Goal: Browse casually: Explore the website without a specific task or goal

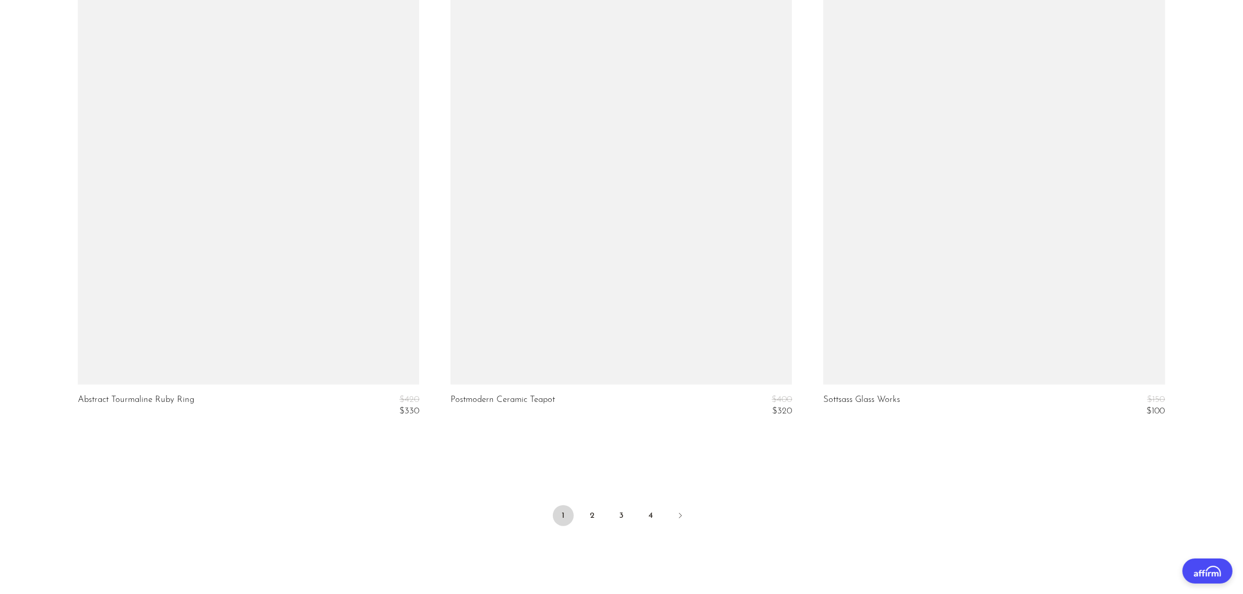
scroll to position [6178, 0]
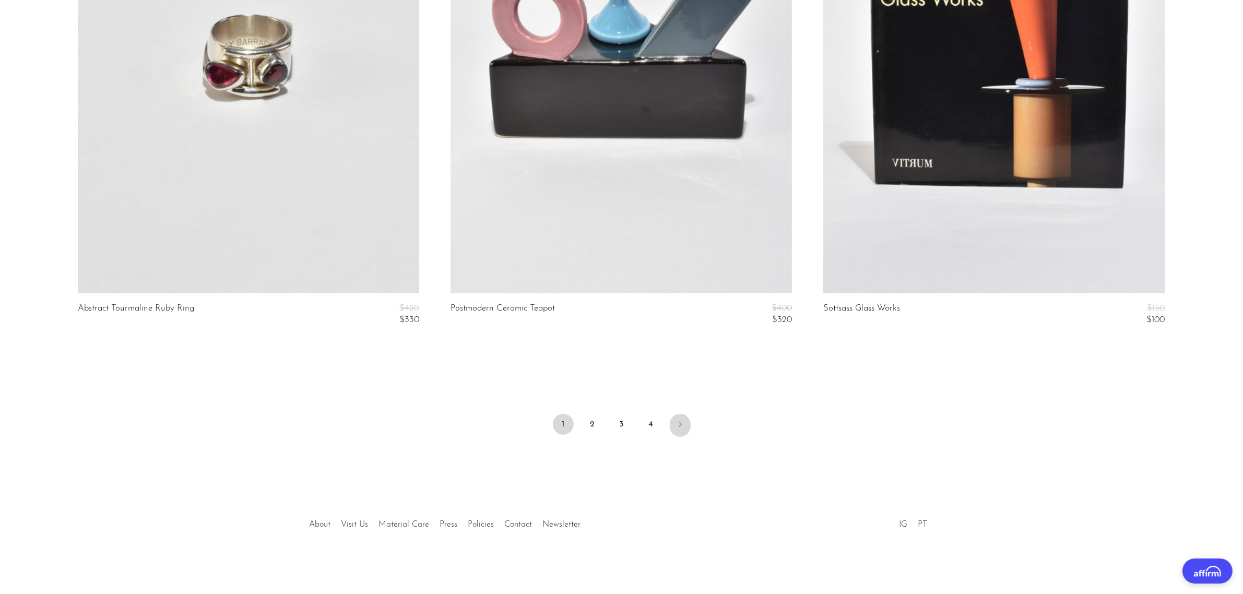
click at [677, 430] on link "Next" at bounding box center [680, 425] width 21 height 23
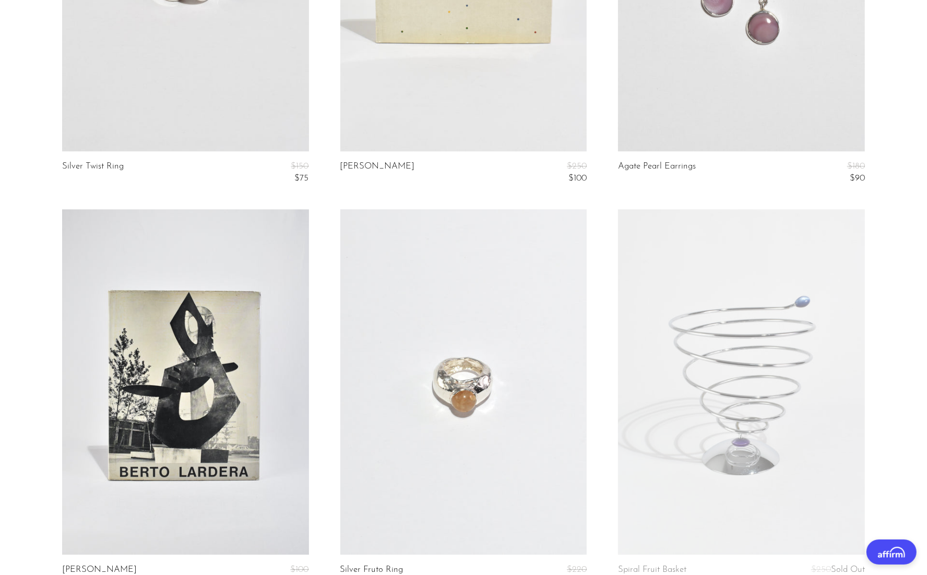
scroll to position [2545, 0]
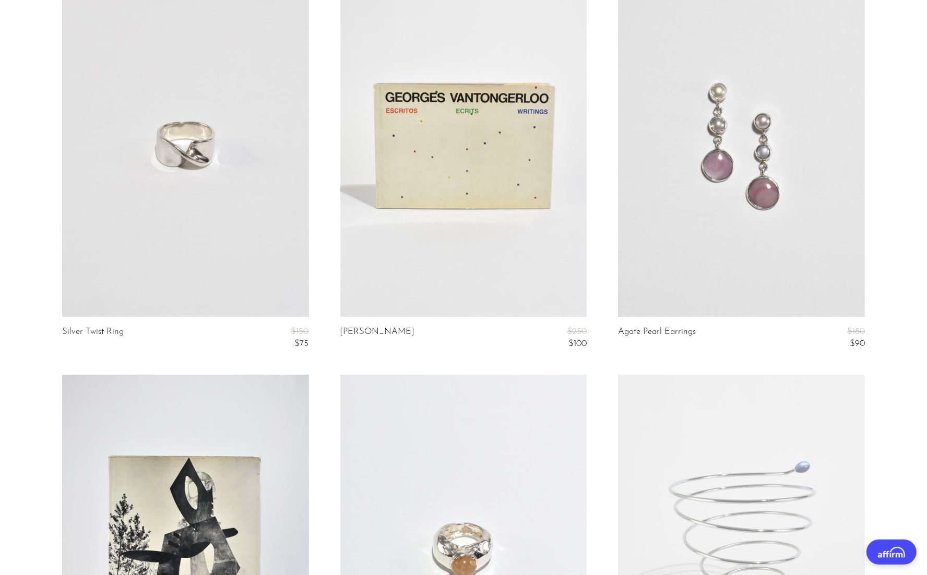
drag, startPoint x: 168, startPoint y: 147, endPoint x: 906, endPoint y: 262, distance: 747.1
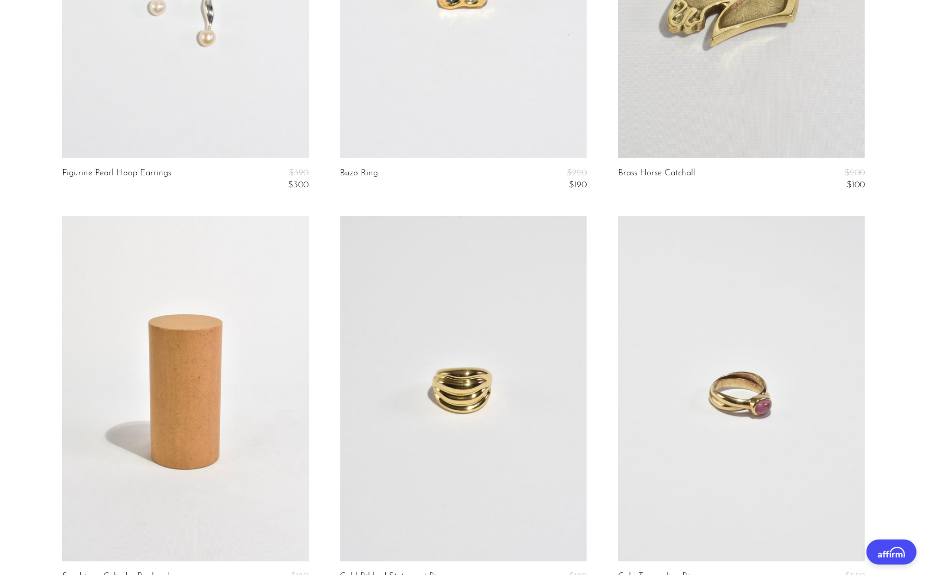
scroll to position [4503, 0]
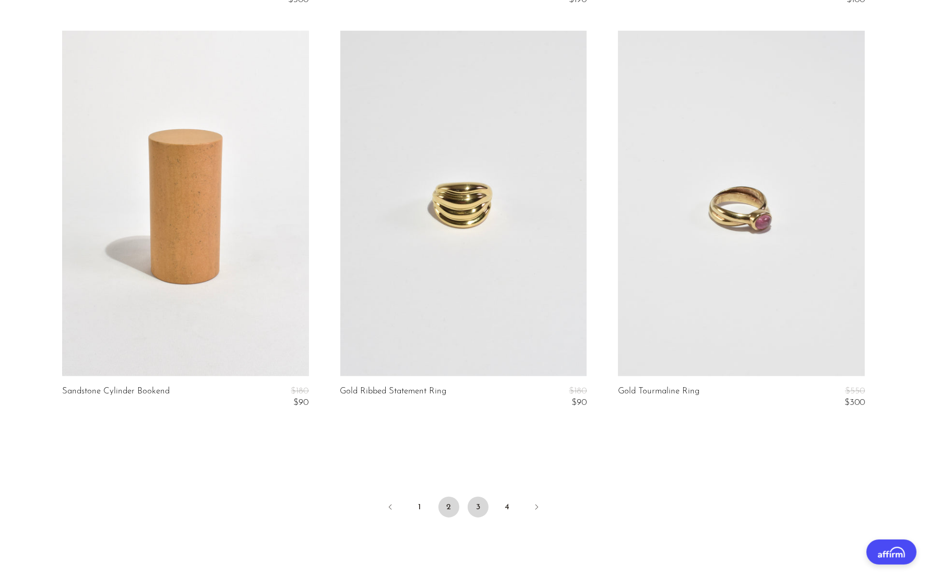
click at [482, 506] on link "3" at bounding box center [478, 507] width 21 height 21
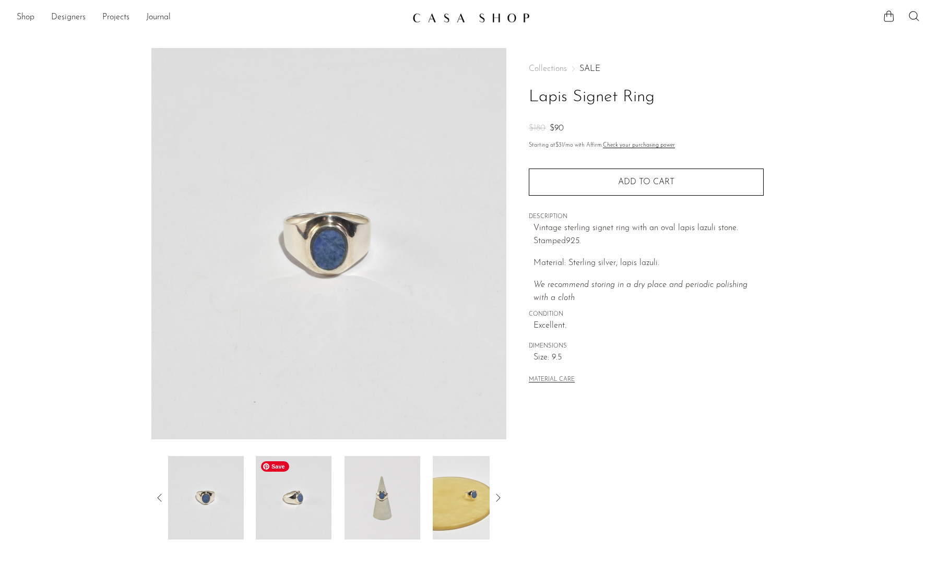
click at [316, 493] on img at bounding box center [294, 498] width 76 height 84
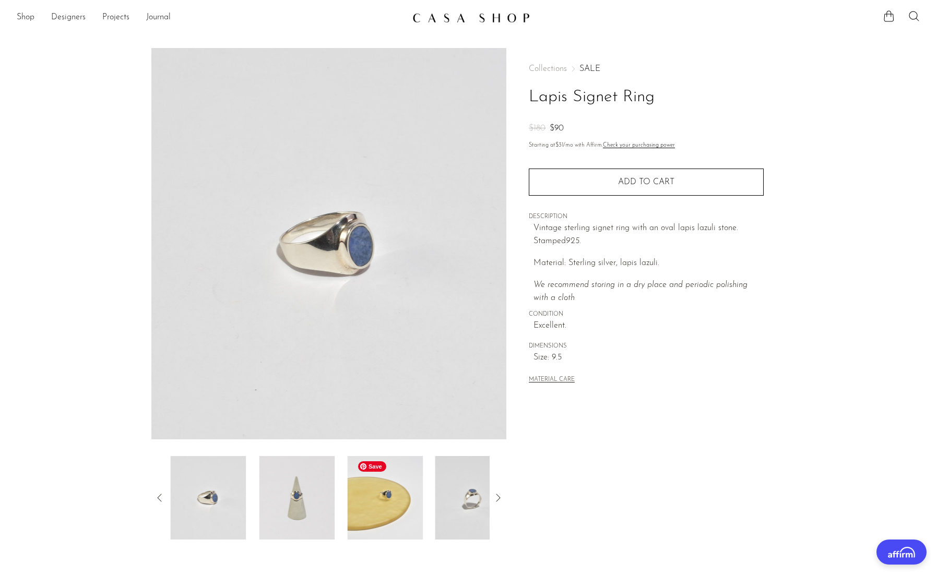
click at [345, 494] on div at bounding box center [329, 498] width 322 height 84
click at [322, 491] on img at bounding box center [294, 498] width 76 height 84
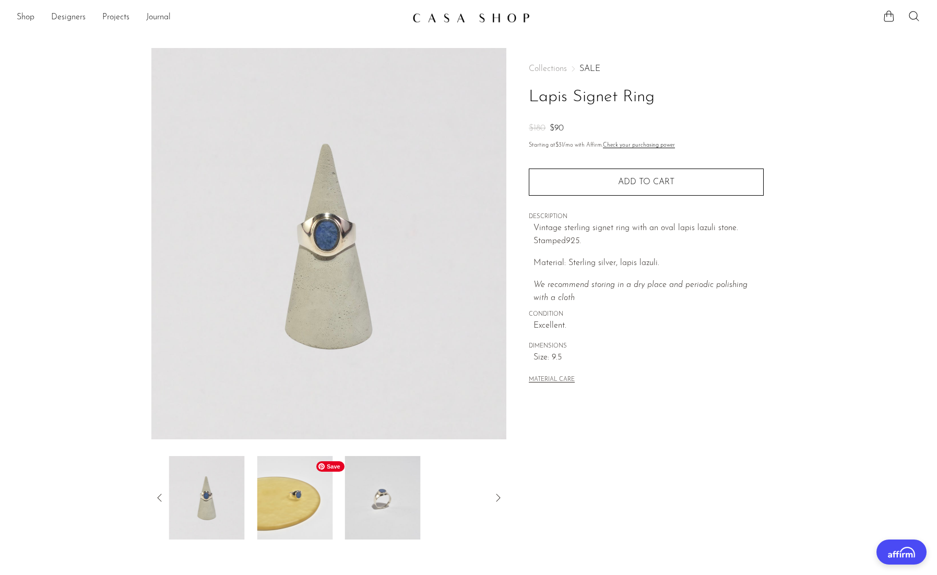
click at [290, 489] on img at bounding box center [295, 498] width 76 height 84
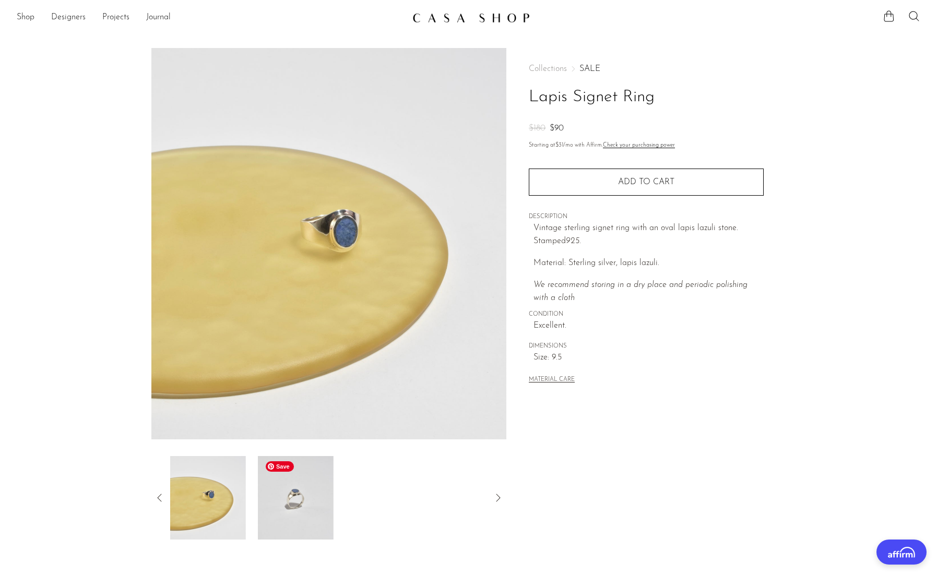
click at [327, 494] on img at bounding box center [296, 498] width 76 height 84
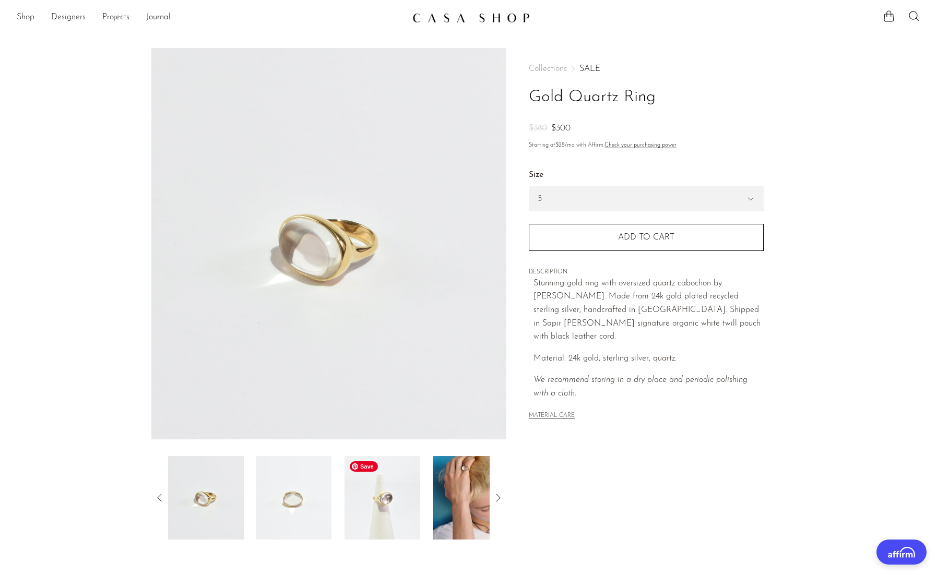
click at [433, 498] on img at bounding box center [471, 498] width 76 height 84
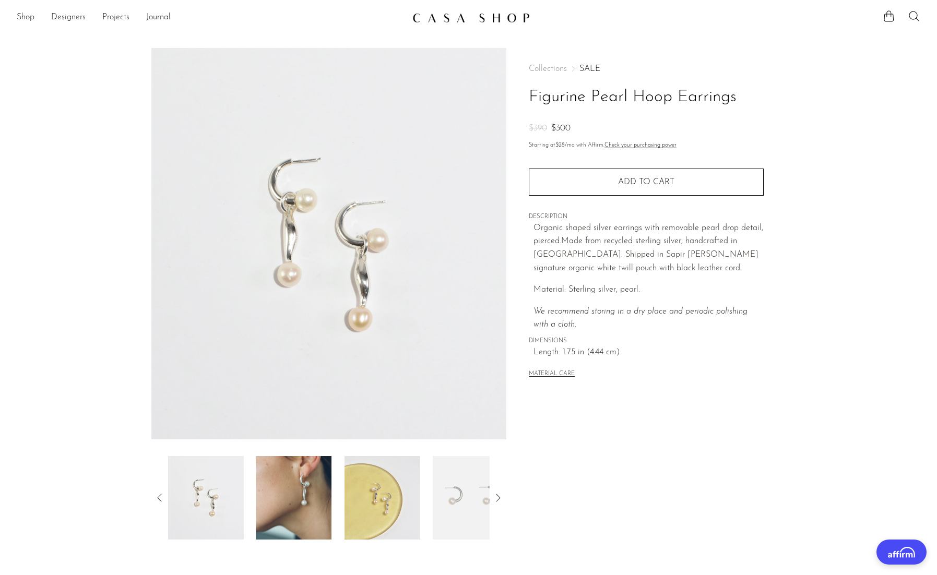
click at [250, 500] on div at bounding box center [329, 498] width 322 height 84
click at [275, 502] on img at bounding box center [294, 498] width 76 height 84
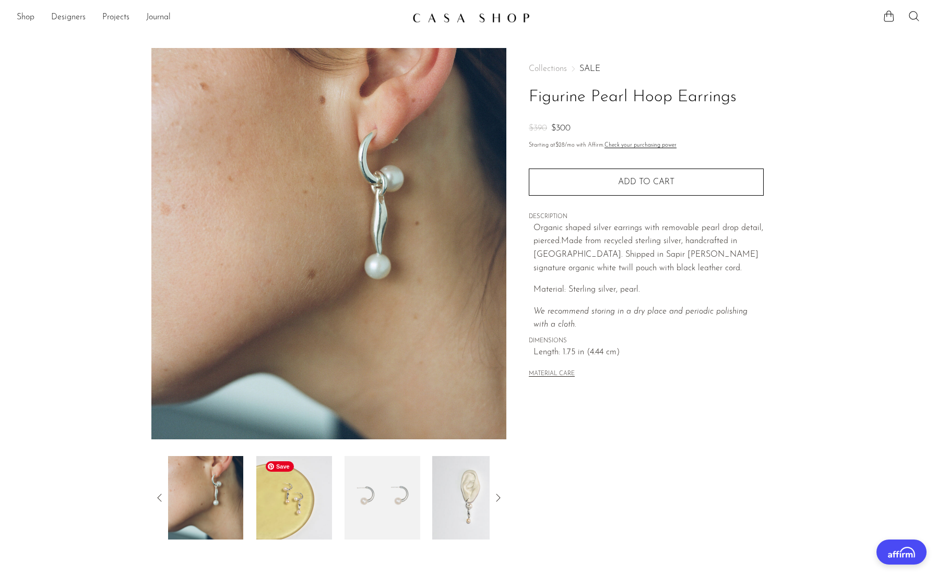
click at [292, 510] on img at bounding box center [294, 498] width 76 height 84
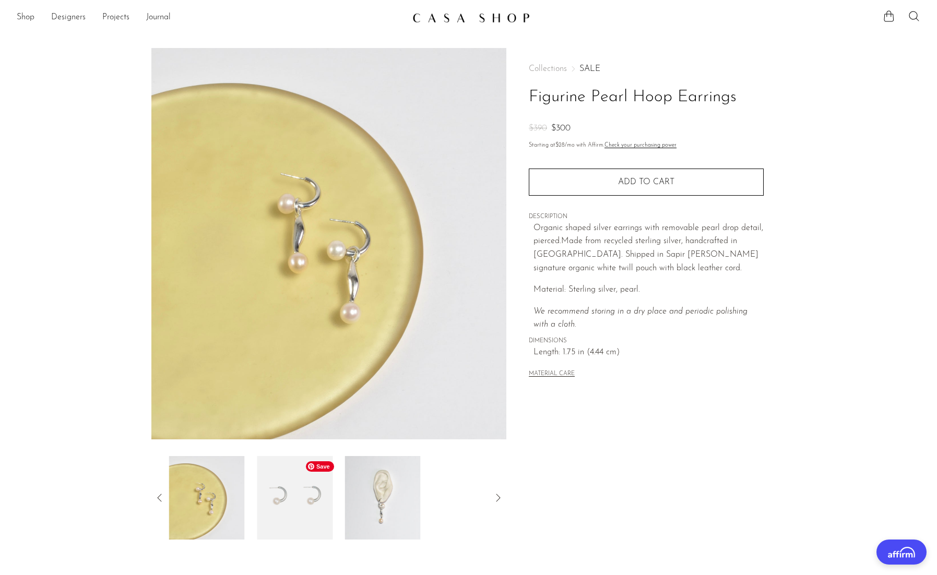
click at [309, 512] on img at bounding box center [295, 498] width 76 height 84
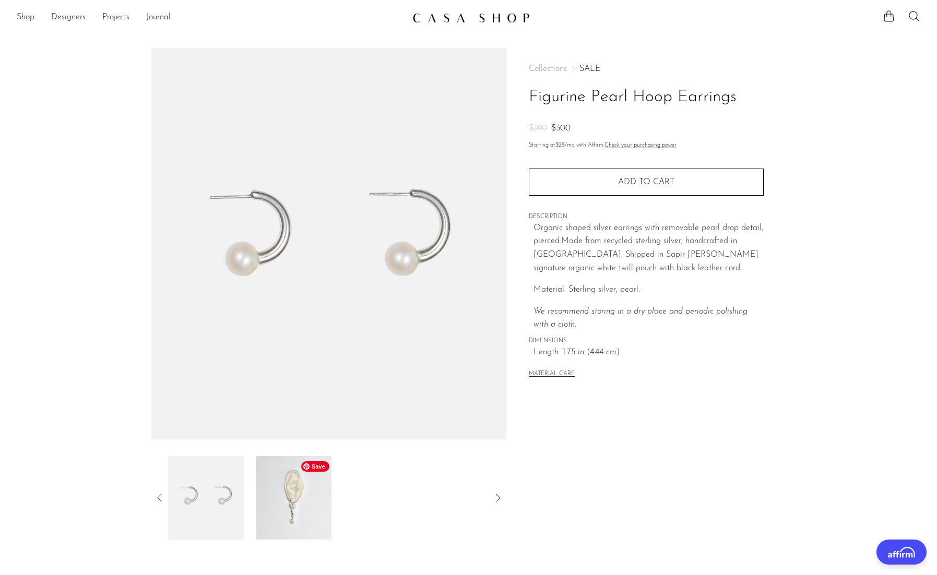
click at [310, 502] on img at bounding box center [294, 498] width 76 height 84
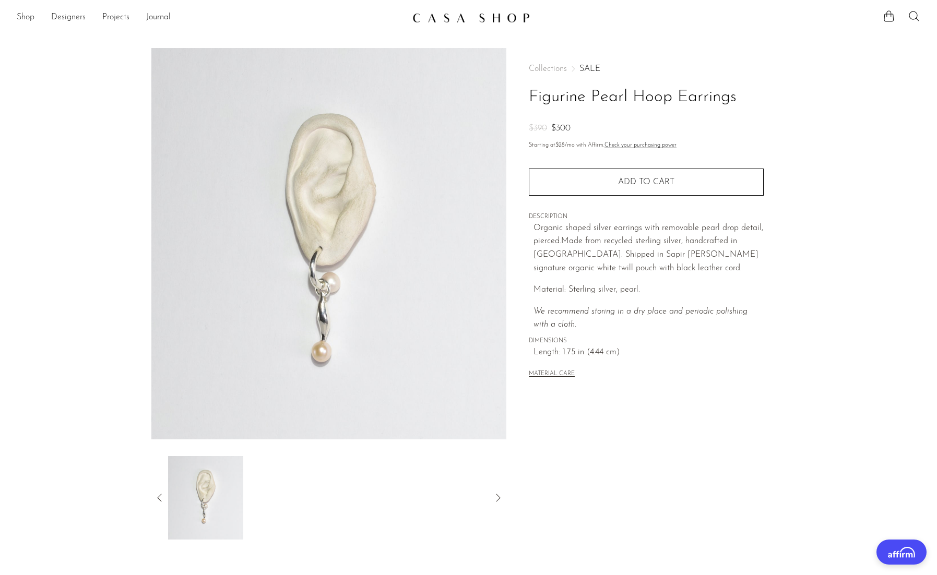
click at [164, 493] on icon at bounding box center [159, 498] width 13 height 13
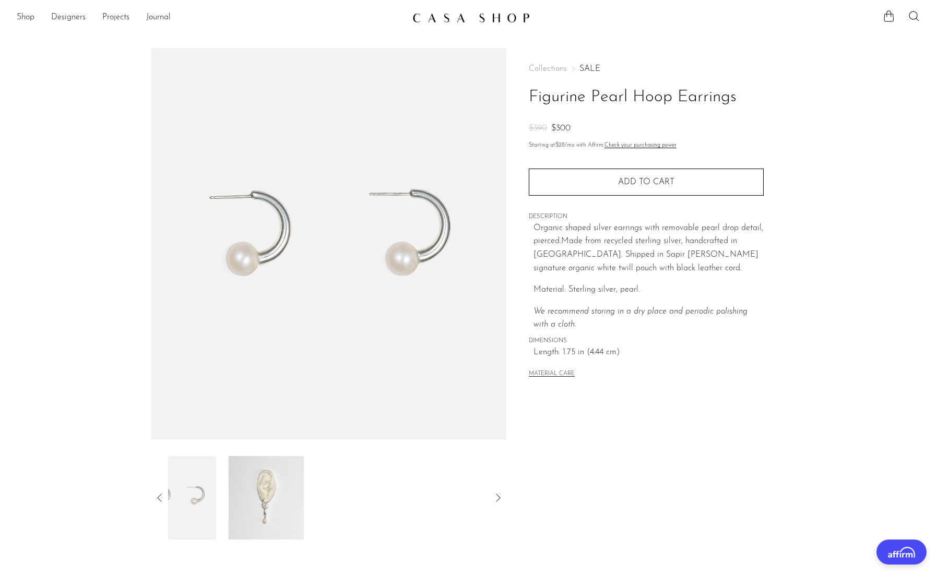
click at [164, 493] on icon at bounding box center [159, 498] width 13 height 13
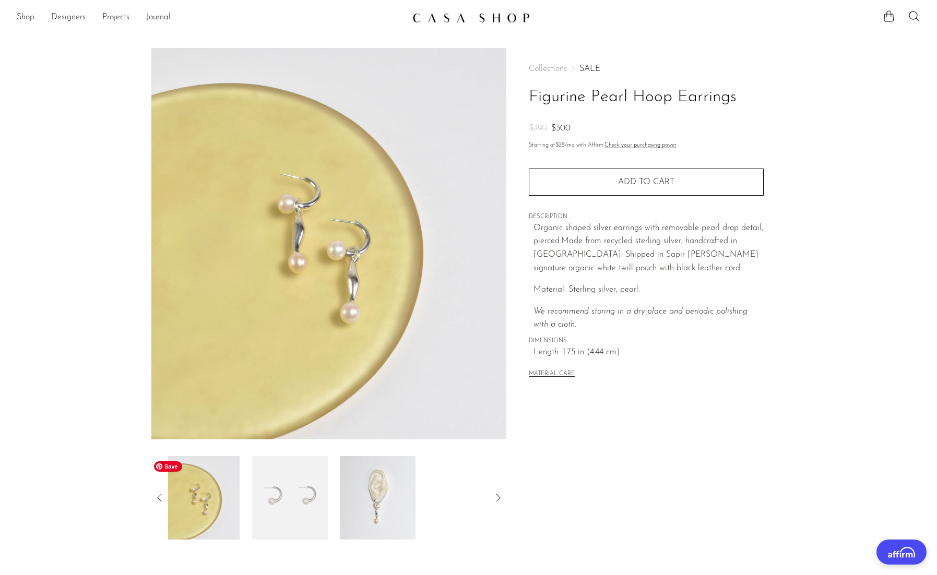
click at [219, 498] on img at bounding box center [202, 498] width 76 height 84
click at [387, 498] on img at bounding box center [382, 498] width 76 height 84
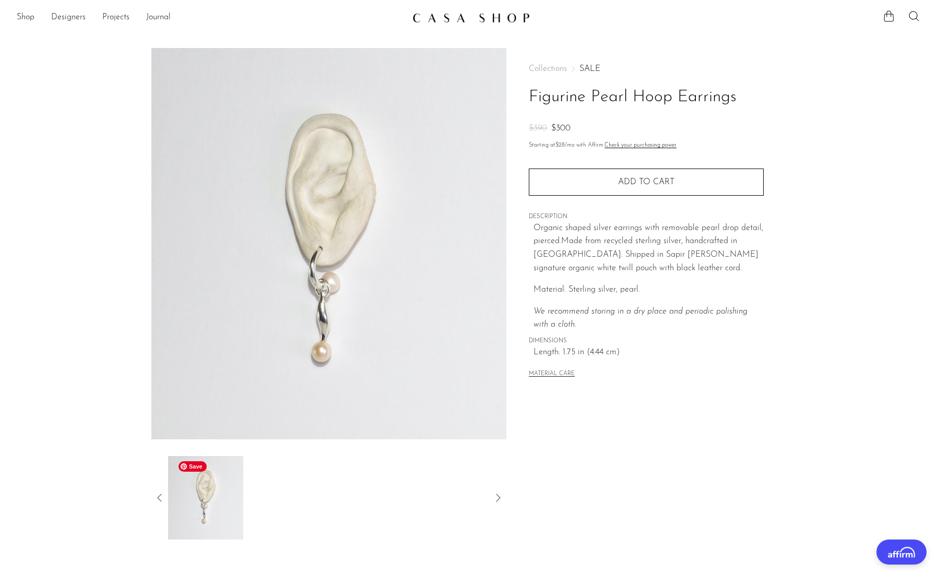
click at [217, 498] on img at bounding box center [206, 498] width 76 height 84
click at [155, 498] on icon at bounding box center [159, 498] width 13 height 13
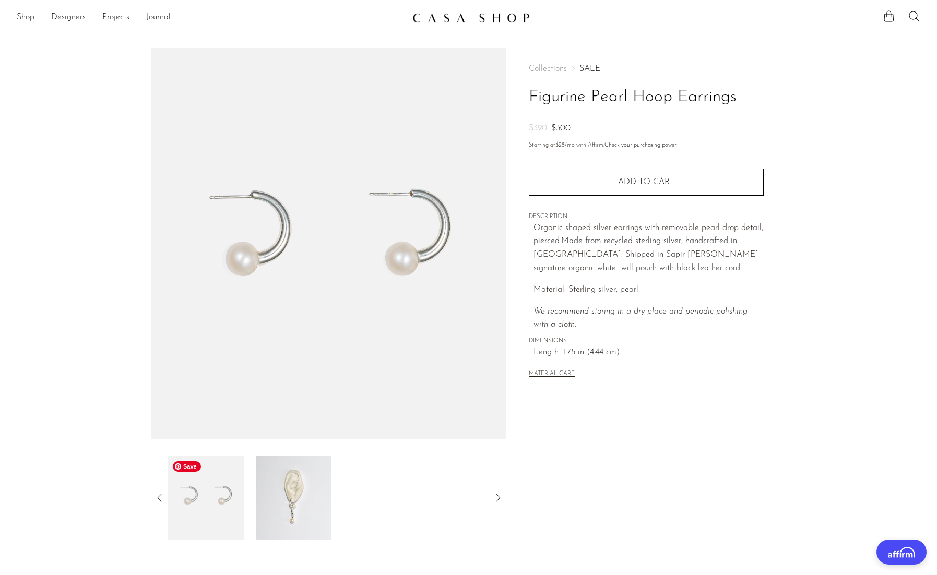
click at [229, 497] on img at bounding box center [206, 498] width 76 height 84
click at [157, 505] on div at bounding box center [329, 498] width 356 height 84
click at [159, 500] on icon at bounding box center [159, 498] width 13 height 13
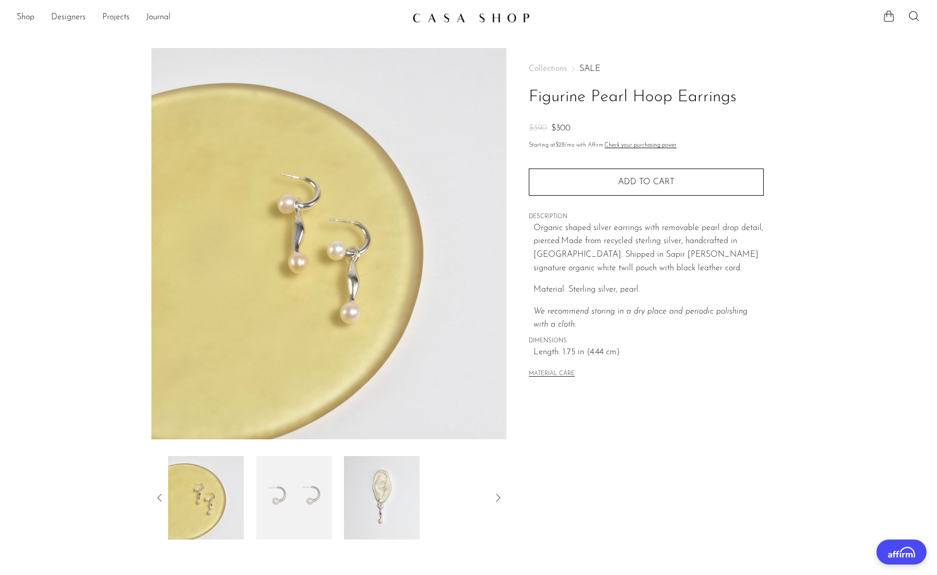
click at [164, 501] on icon at bounding box center [159, 498] width 13 height 13
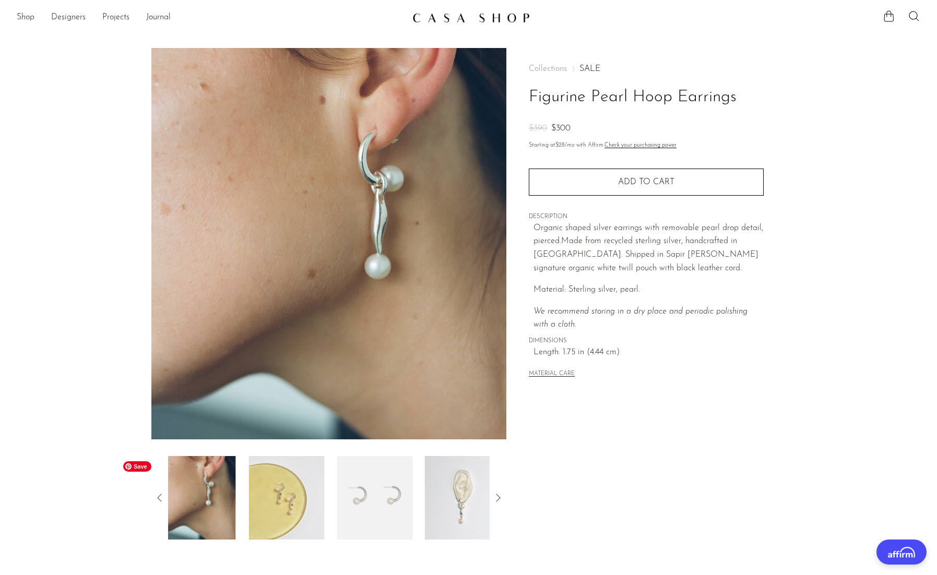
click at [184, 501] on img at bounding box center [198, 498] width 76 height 84
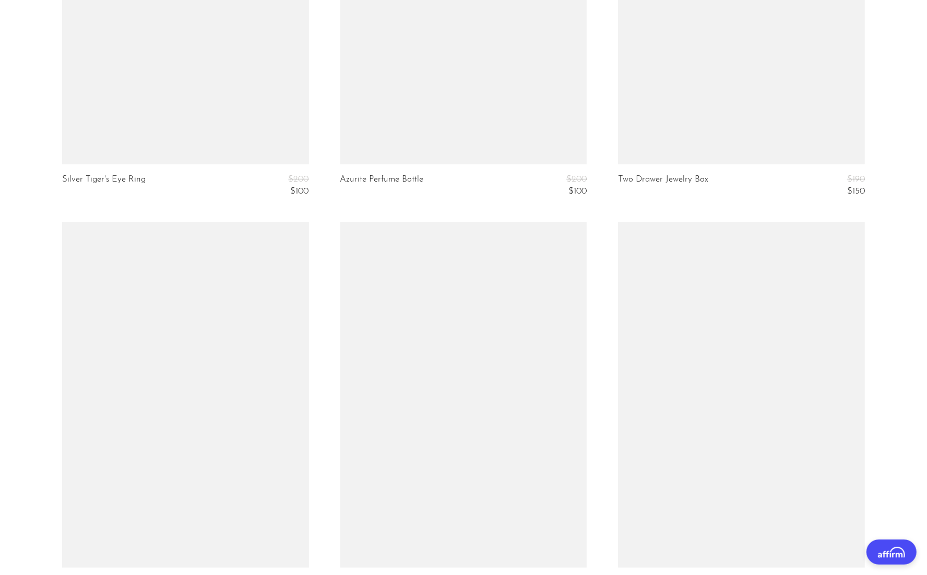
scroll to position [4503, 0]
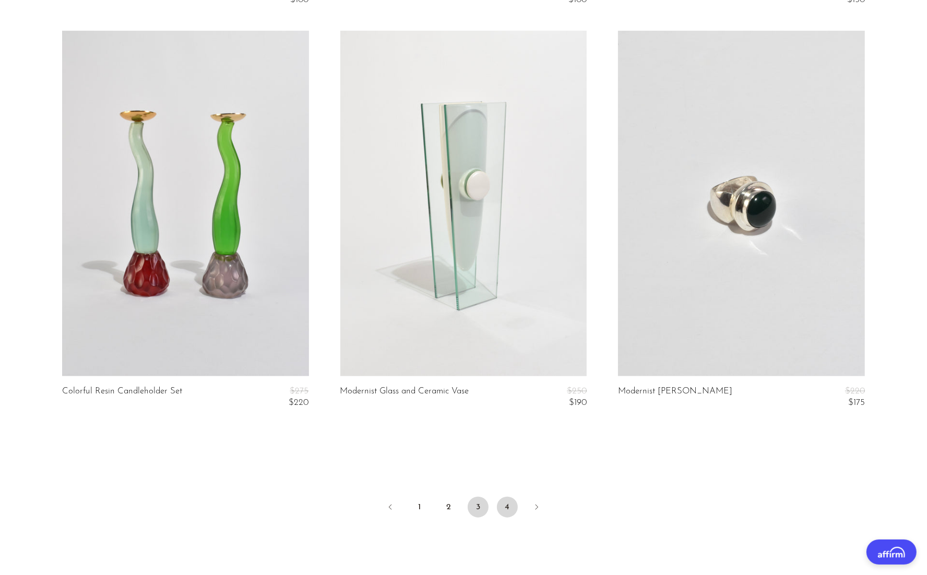
click at [509, 508] on link "4" at bounding box center [507, 507] width 21 height 21
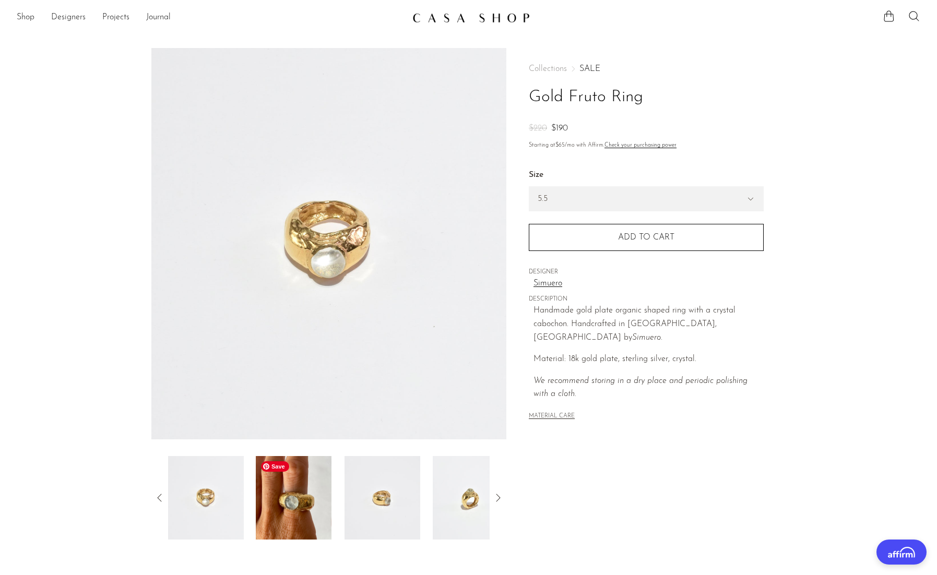
click at [288, 516] on img at bounding box center [294, 498] width 76 height 84
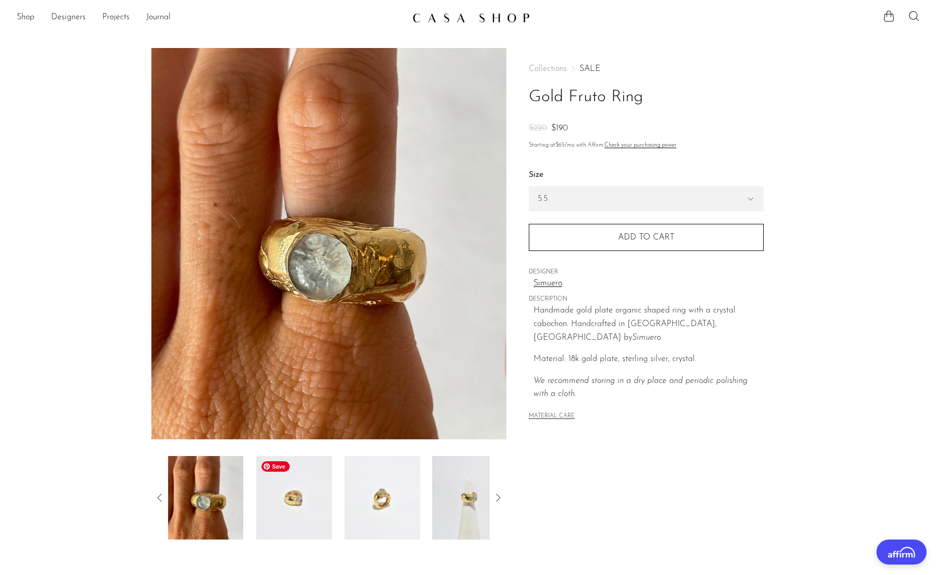
click at [299, 484] on img at bounding box center [294, 498] width 76 height 84
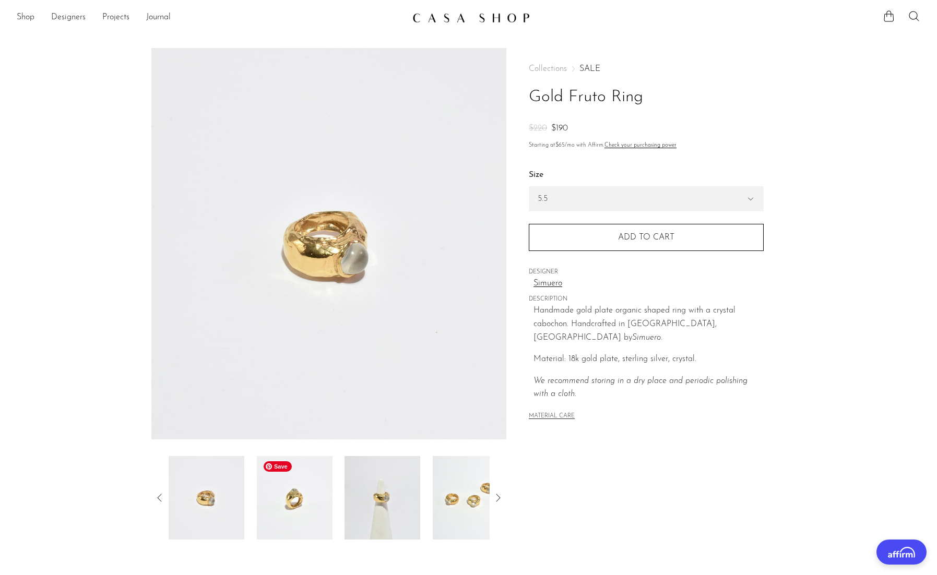
click at [299, 482] on img at bounding box center [295, 498] width 76 height 84
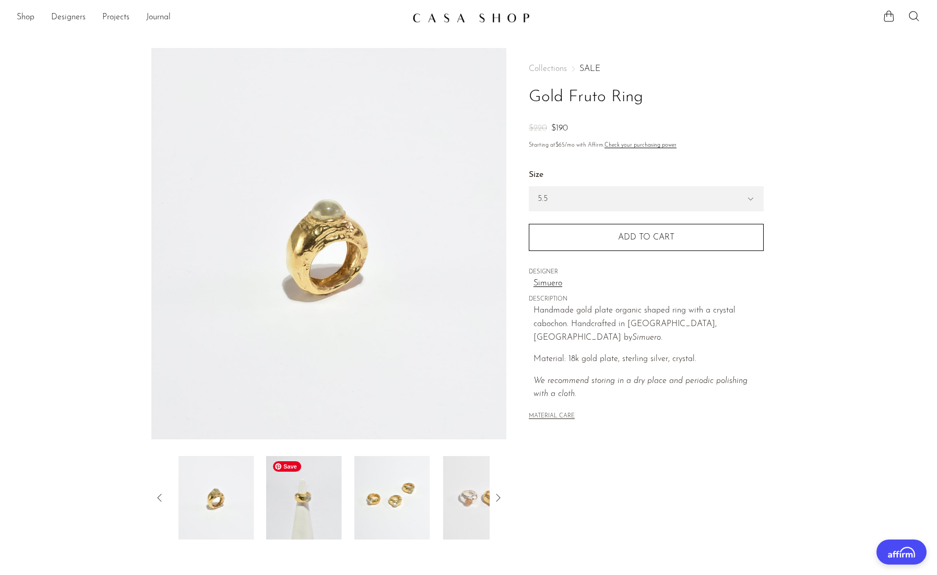
click at [311, 487] on img at bounding box center [304, 498] width 76 height 84
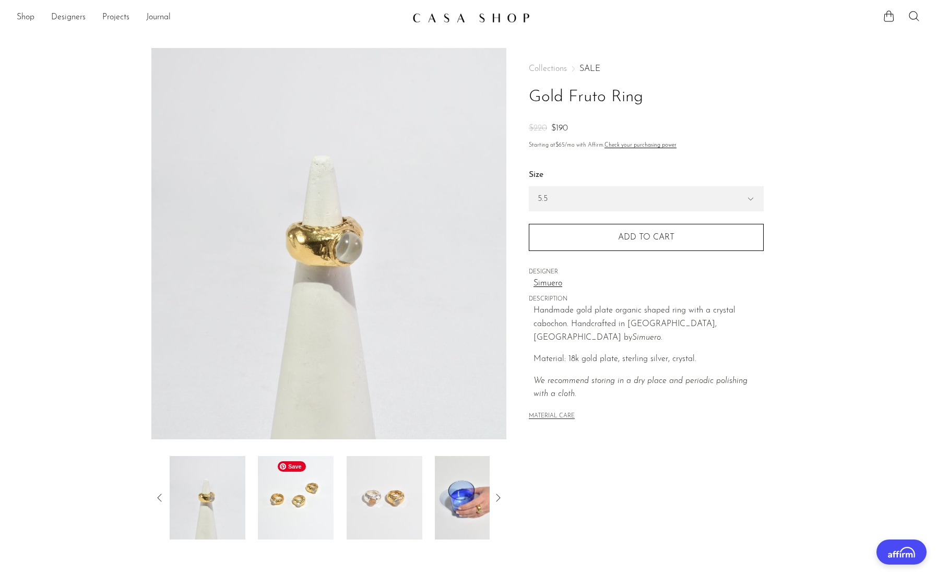
click at [313, 487] on img at bounding box center [296, 498] width 76 height 84
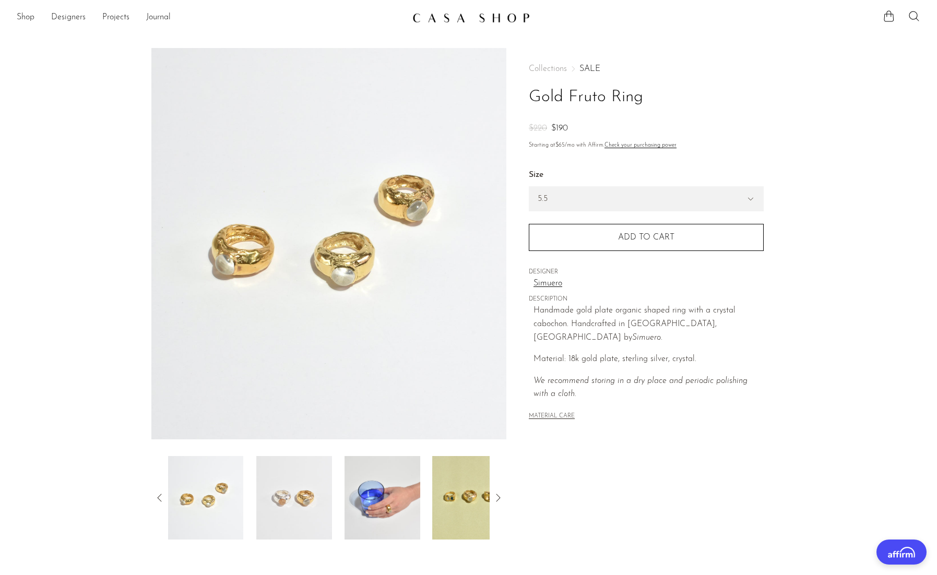
click at [333, 502] on div at bounding box center [329, 498] width 322 height 84
click at [410, 513] on img at bounding box center [383, 498] width 76 height 84
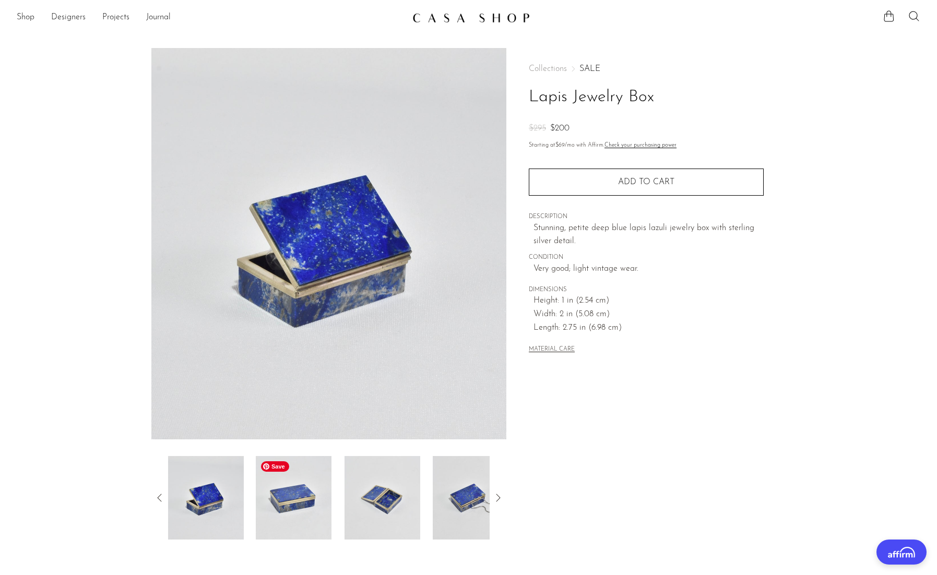
click at [290, 534] on img at bounding box center [294, 498] width 76 height 84
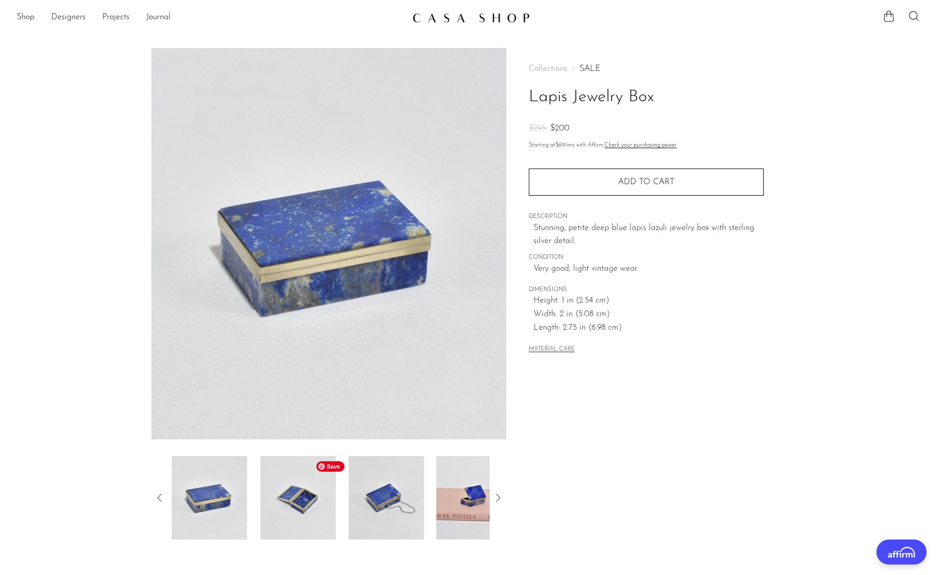
click at [297, 500] on img at bounding box center [298, 498] width 76 height 84
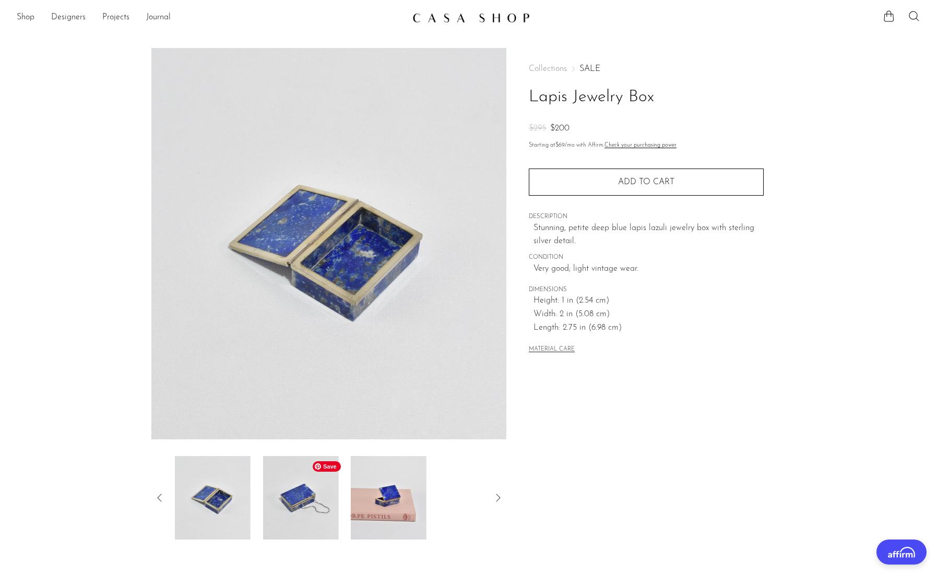
click at [333, 502] on img at bounding box center [301, 498] width 76 height 84
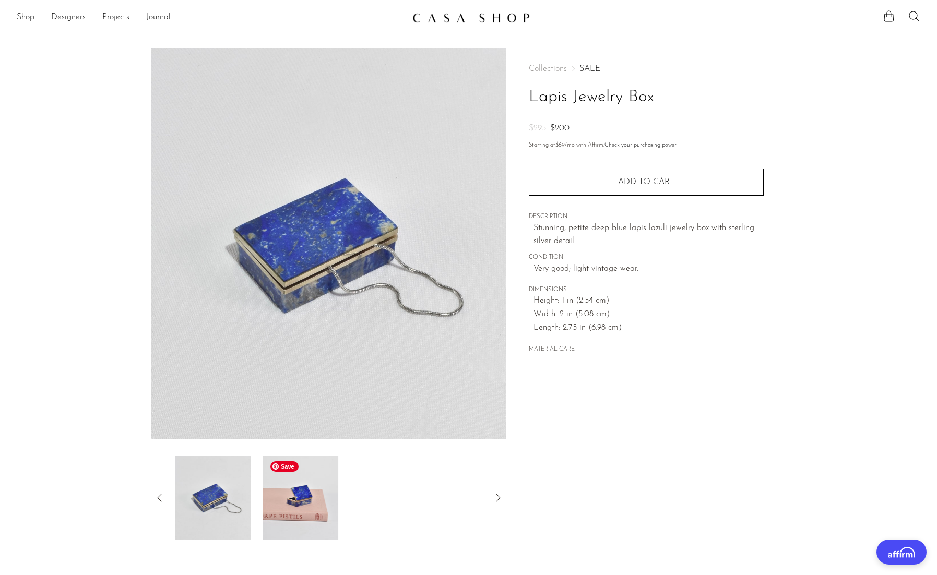
click at [306, 499] on img at bounding box center [301, 498] width 76 height 84
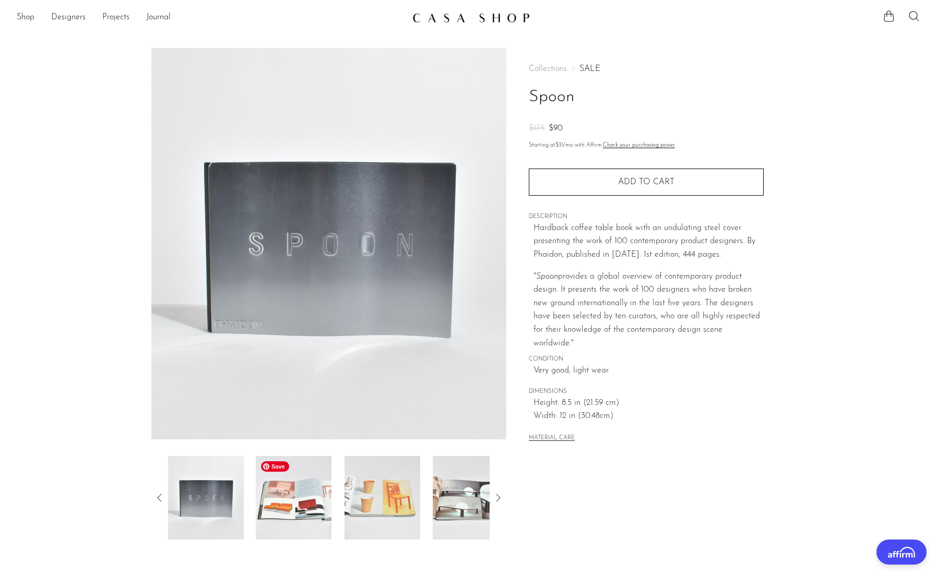
click at [303, 510] on img at bounding box center [294, 498] width 76 height 84
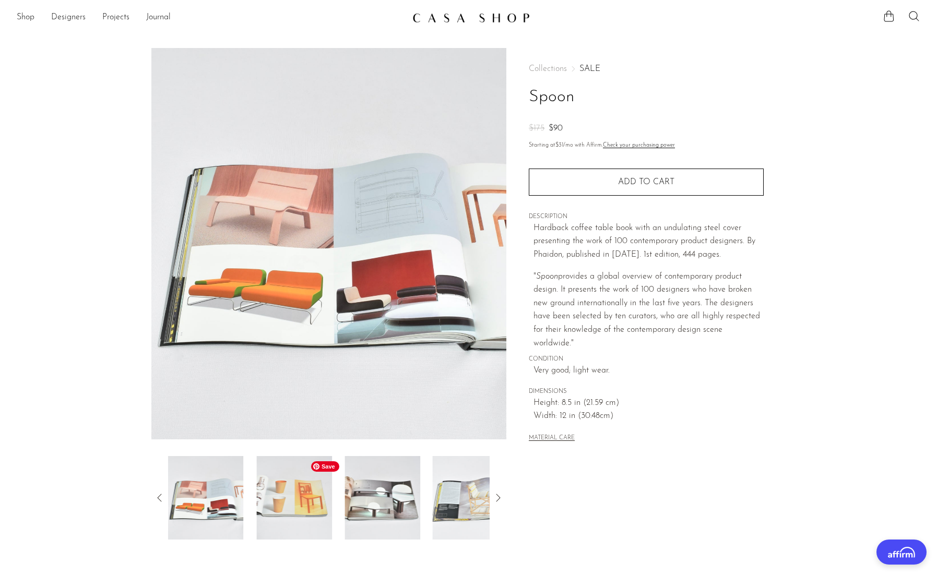
click at [318, 499] on img at bounding box center [294, 498] width 76 height 84
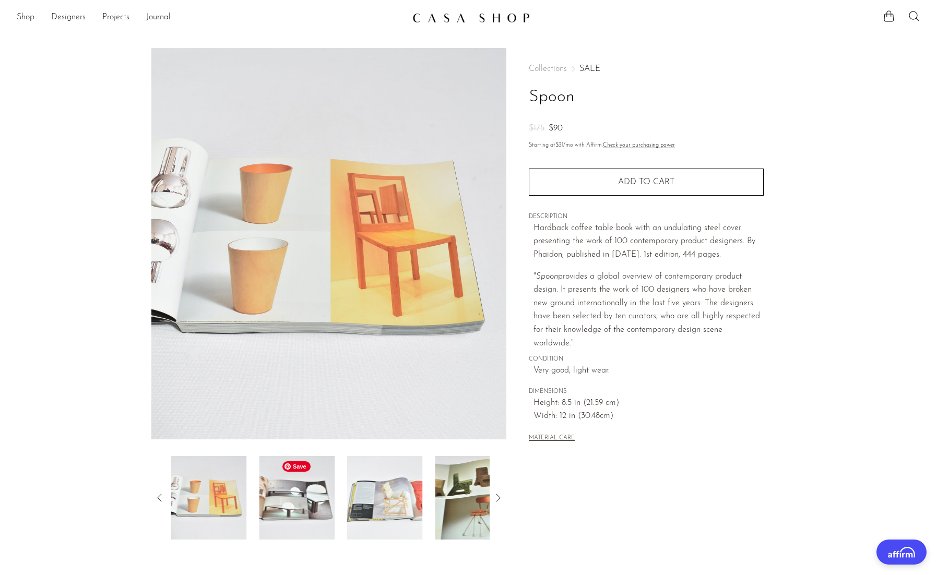
click at [319, 499] on img at bounding box center [297, 498] width 76 height 84
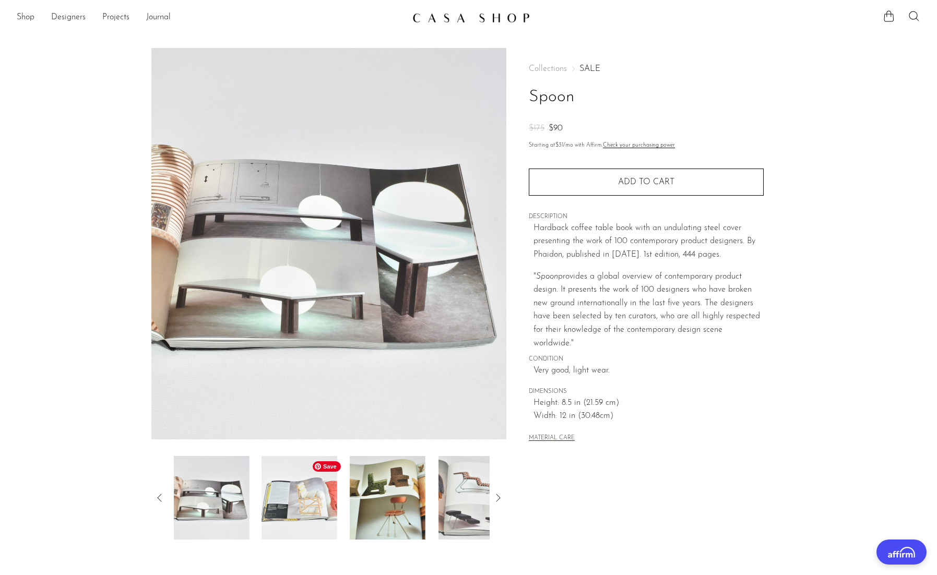
click at [333, 499] on img at bounding box center [300, 498] width 76 height 84
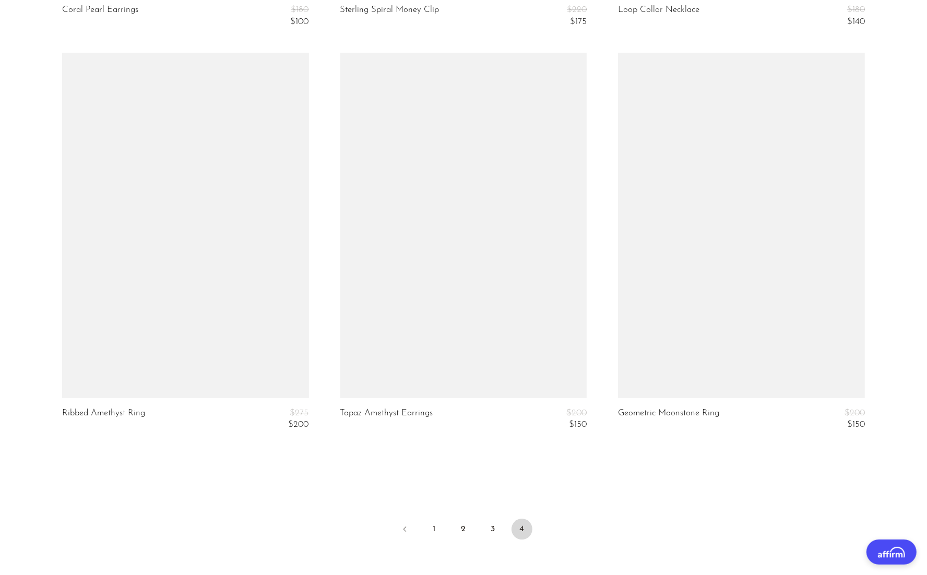
scroll to position [2871, 0]
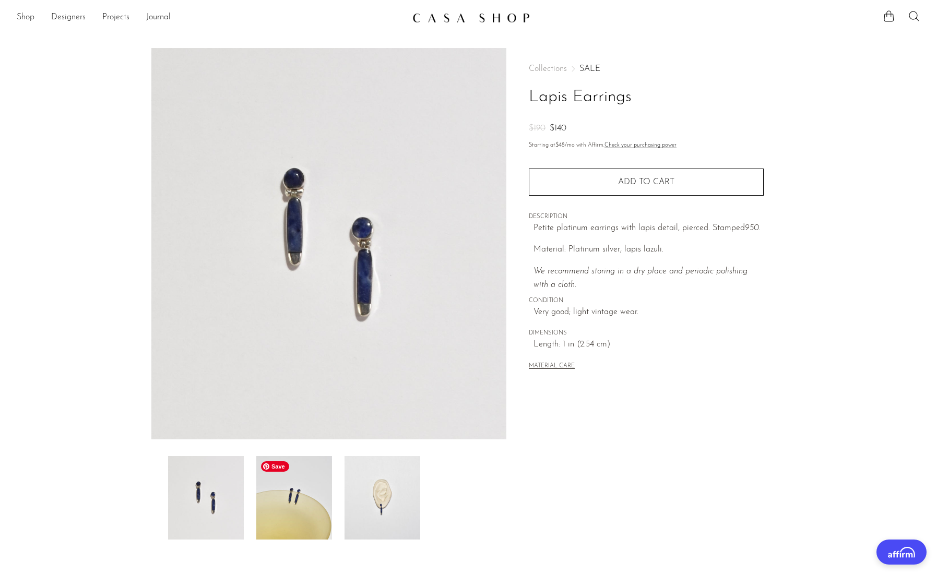
click at [317, 494] on img at bounding box center [294, 498] width 76 height 84
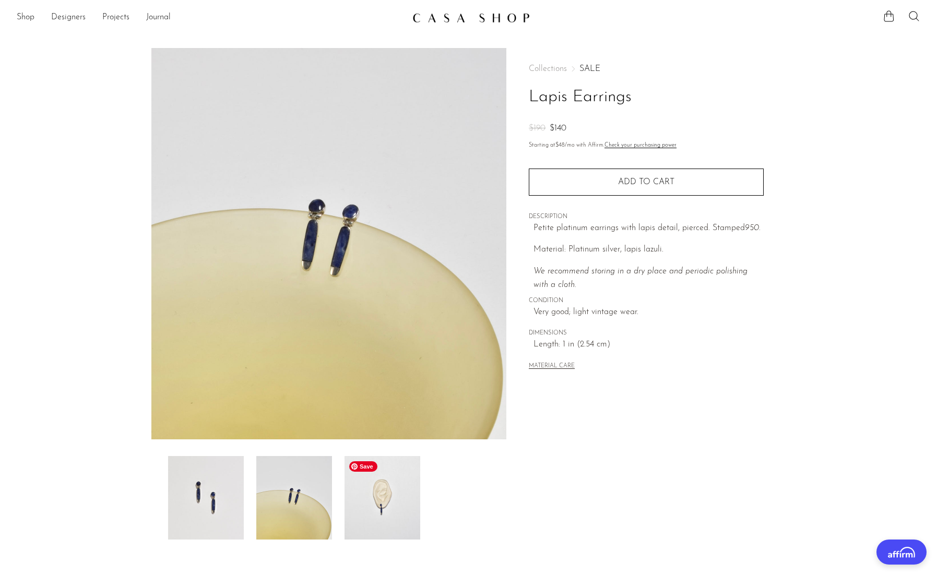
click at [358, 492] on img at bounding box center [383, 498] width 76 height 84
